Goal: Find contact information: Find contact information

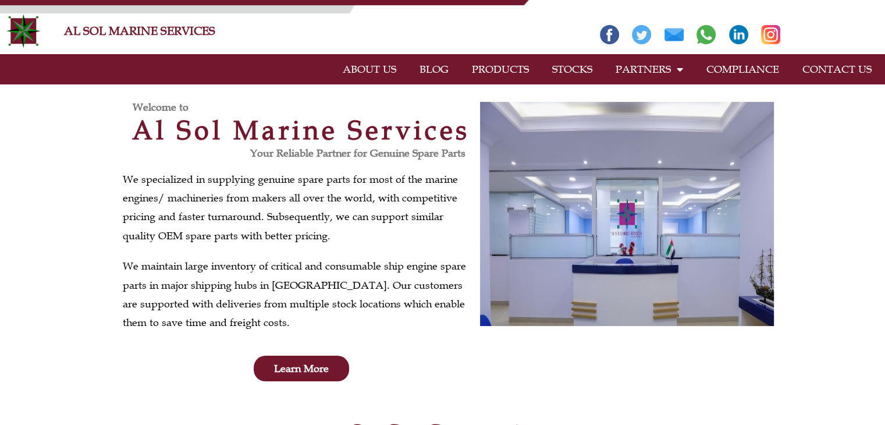
click at [513, 65] on link "PRODUCTS" at bounding box center [500, 69] width 80 height 27
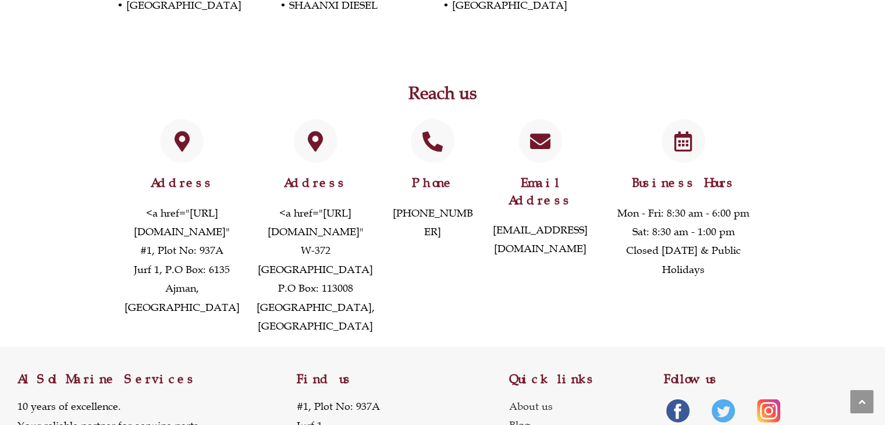
scroll to position [2414, 0]
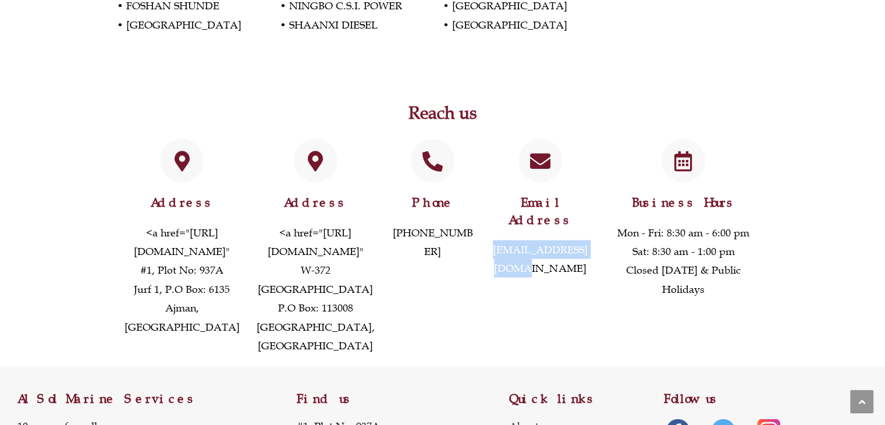
drag, startPoint x: 484, startPoint y: 194, endPoint x: 595, endPoint y: 195, distance: 110.6
click at [595, 195] on div "Email Address [EMAIL_ADDRESS][DOMAIN_NAME]" at bounding box center [540, 247] width 117 height 228
copy link "[EMAIL_ADDRESS][DOMAIN_NAME]"
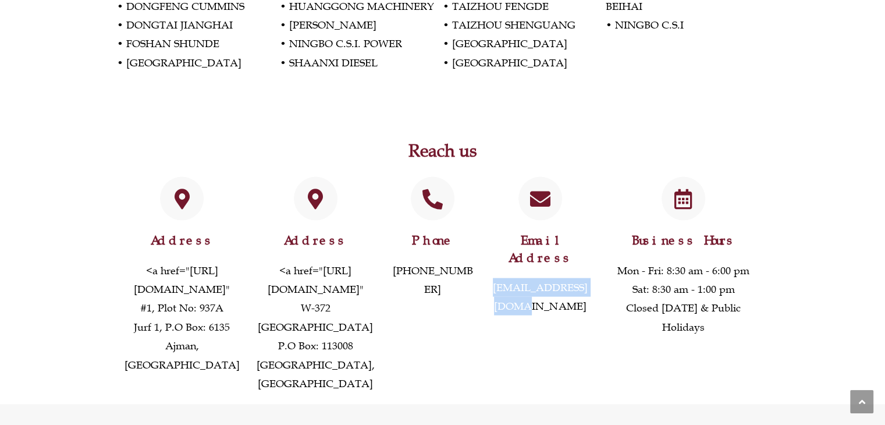
scroll to position [2356, 0]
